Goal: Transaction & Acquisition: Purchase product/service

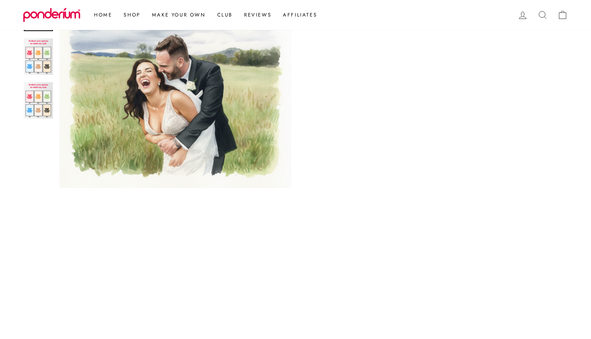
scroll to position [155, 0]
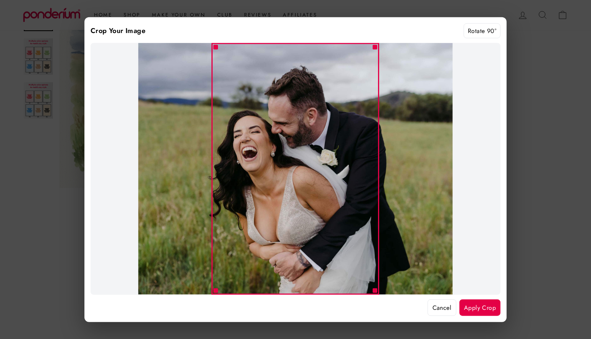
click at [438, 305] on button "Cancel" at bounding box center [442, 307] width 29 height 17
click at [476, 33] on button "Rotate 90°" at bounding box center [482, 30] width 37 height 15
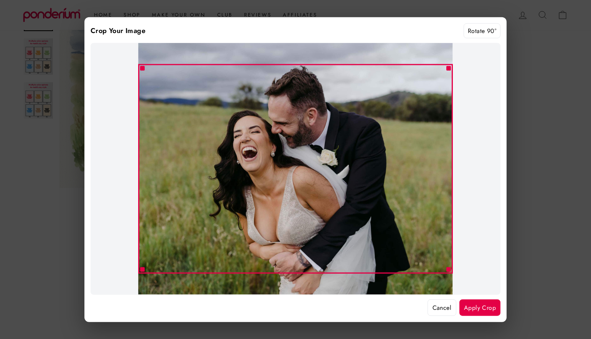
click at [476, 33] on button "Rotate 90°" at bounding box center [482, 30] width 37 height 15
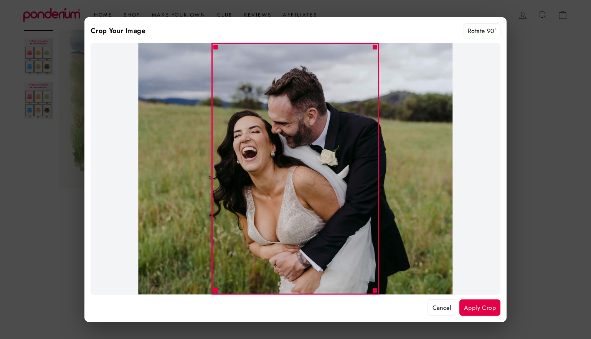
click at [476, 33] on button "Rotate 90°" at bounding box center [482, 30] width 37 height 15
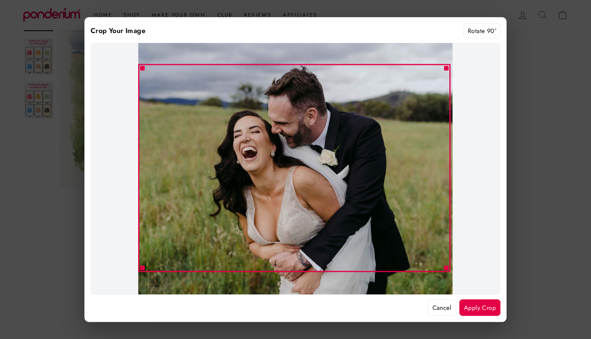
drag, startPoint x: 450, startPoint y: 271, endPoint x: 534, endPoint y: 292, distance: 86.8
click at [320, 189] on div at bounding box center [294, 168] width 312 height 208
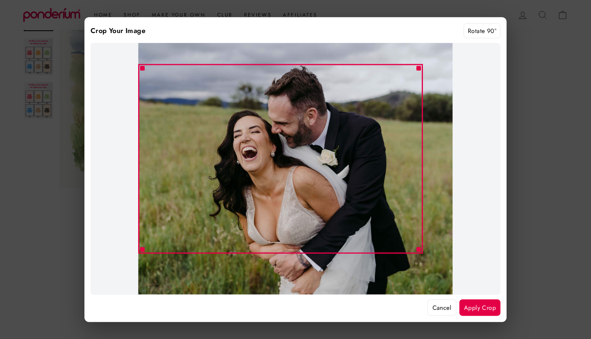
drag, startPoint x: 446, startPoint y: 66, endPoint x: 420, endPoint y: 88, distance: 33.8
click at [420, 88] on div at bounding box center [296, 169] width 410 height 252
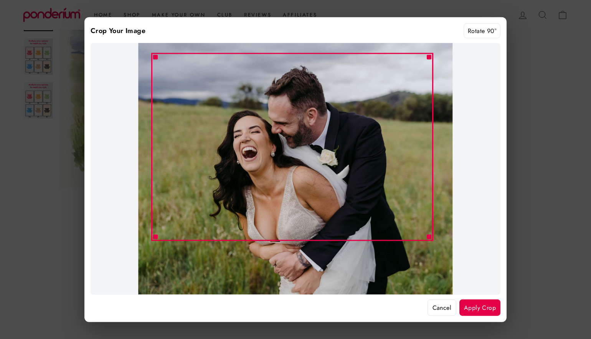
drag, startPoint x: 288, startPoint y: 130, endPoint x: 301, endPoint y: 120, distance: 16.7
click at [301, 120] on div at bounding box center [292, 147] width 282 height 188
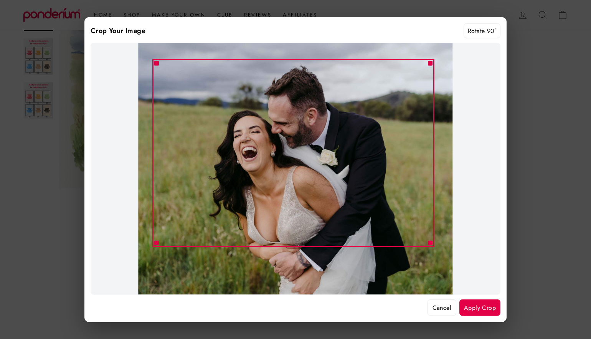
drag, startPoint x: 303, startPoint y: 110, endPoint x: 305, endPoint y: 116, distance: 6.0
click at [305, 116] on div at bounding box center [293, 153] width 282 height 188
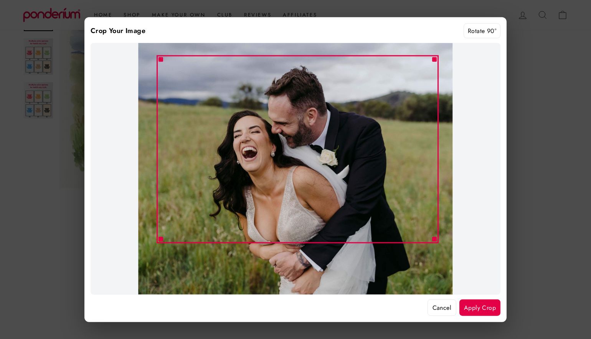
drag, startPoint x: 305, startPoint y: 116, endPoint x: 309, endPoint y: 111, distance: 5.7
click at [309, 111] on div at bounding box center [298, 149] width 282 height 188
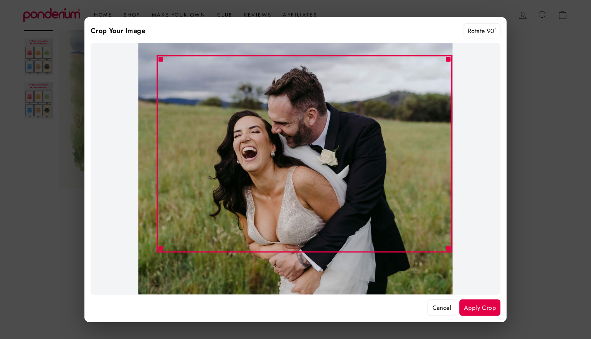
drag, startPoint x: 434, startPoint y: 240, endPoint x: 456, endPoint y: 253, distance: 25.7
click at [456, 253] on div at bounding box center [296, 169] width 410 height 252
drag, startPoint x: 161, startPoint y: 248, endPoint x: 157, endPoint y: 261, distance: 14.1
click at [157, 261] on div at bounding box center [296, 169] width 410 height 252
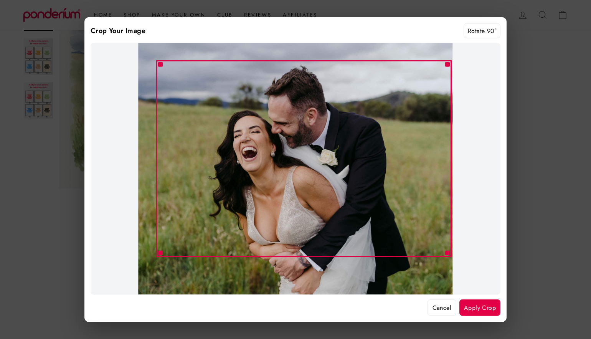
drag, startPoint x: 283, startPoint y: 213, endPoint x: 282, endPoint y: 218, distance: 5.0
click at [282, 218] on div at bounding box center [304, 158] width 296 height 197
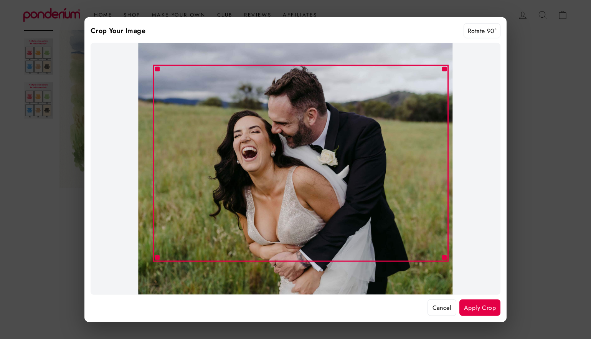
drag, startPoint x: 431, startPoint y: 88, endPoint x: 428, endPoint y: 91, distance: 4.1
click at [428, 91] on div at bounding box center [301, 162] width 296 height 197
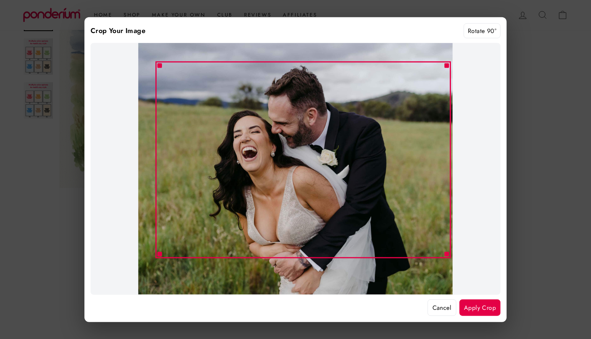
click at [418, 84] on div at bounding box center [303, 159] width 296 height 197
click at [450, 65] on div at bounding box center [296, 169] width 410 height 252
drag, startPoint x: 476, startPoint y: 304, endPoint x: 449, endPoint y: 269, distance: 44.1
click at [449, 271] on div "Crop Your Image Rotate 90° Cancel Apply Crop" at bounding box center [295, 169] width 422 height 305
click at [488, 305] on button "Apply Crop" at bounding box center [479, 307] width 41 height 17
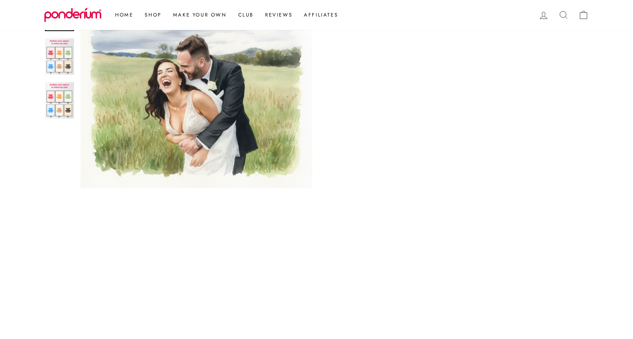
scroll to position [324, 0]
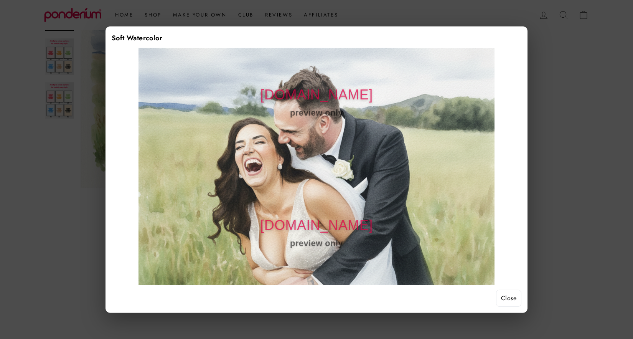
click at [510, 299] on button "Close" at bounding box center [508, 298] width 25 height 17
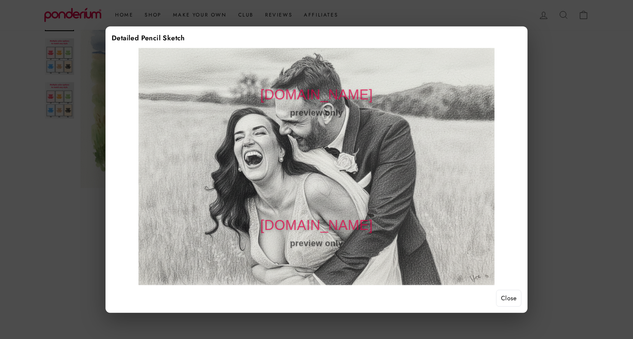
click at [509, 297] on button "Close" at bounding box center [508, 298] width 25 height 17
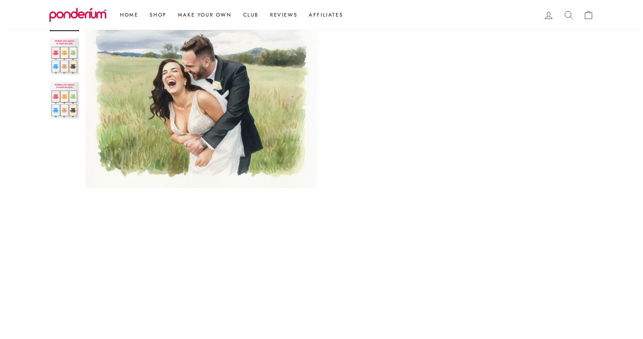
scroll to position [317, 0]
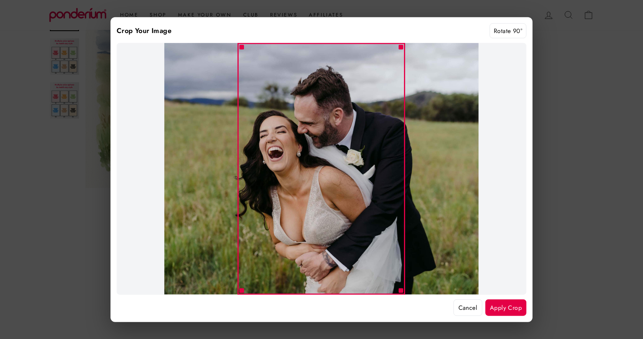
click at [507, 30] on button "Rotate 90°" at bounding box center [508, 30] width 37 height 15
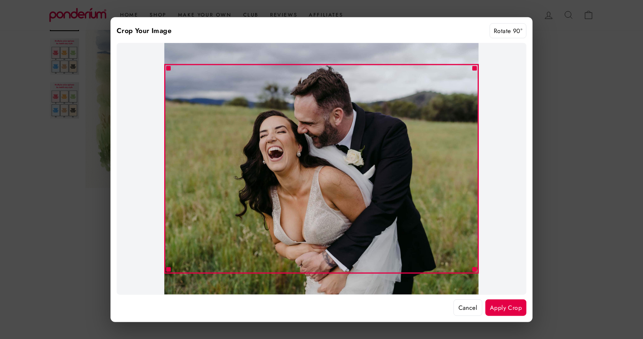
click at [501, 302] on button "Apply Crop" at bounding box center [505, 307] width 41 height 17
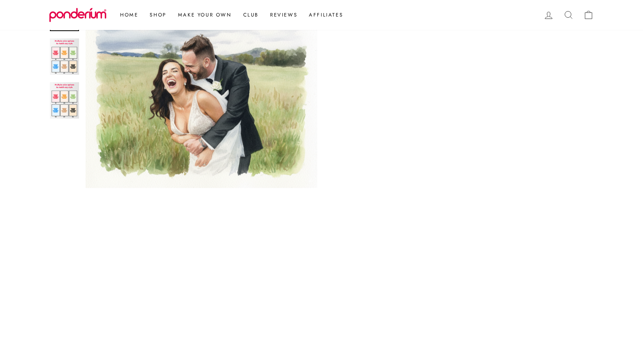
scroll to position [335, 0]
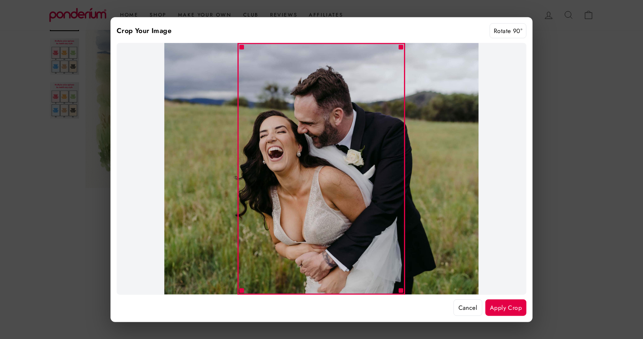
drag, startPoint x: 504, startPoint y: 309, endPoint x: 480, endPoint y: 302, distance: 24.8
click at [480, 302] on div "Cancel Apply Crop" at bounding box center [322, 307] width 410 height 17
click at [480, 302] on button "Cancel" at bounding box center [468, 307] width 29 height 17
click at [507, 307] on button "Apply Crop" at bounding box center [505, 307] width 41 height 17
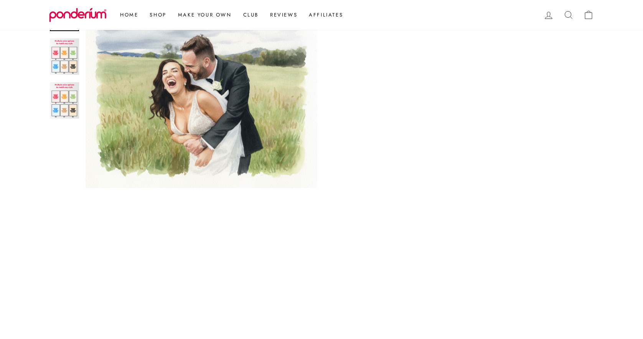
scroll to position [349, 0]
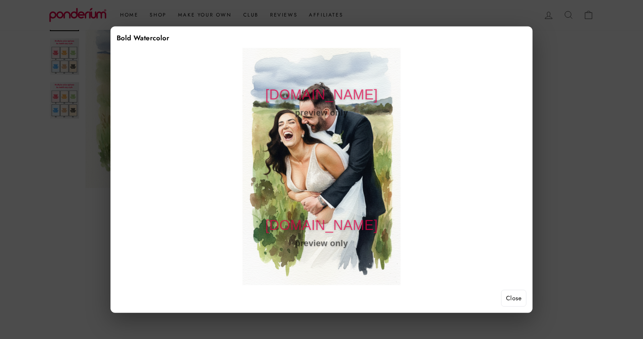
click at [513, 293] on button "Close" at bounding box center [513, 298] width 25 height 17
